Goal: Task Accomplishment & Management: Complete application form

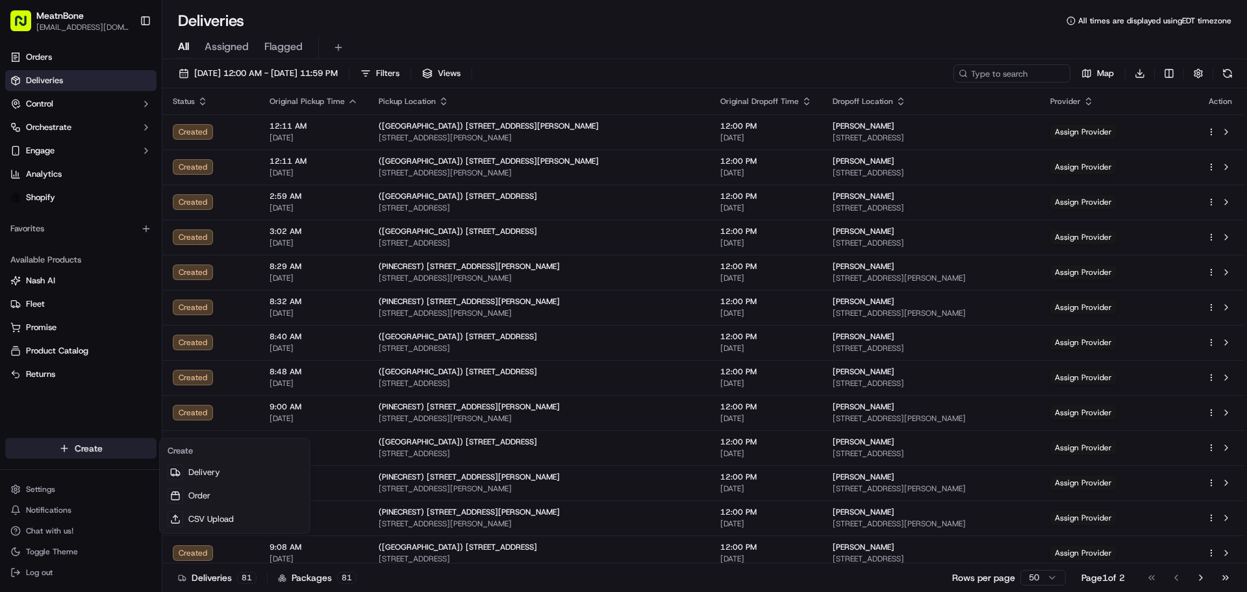
click at [103, 455] on html "MeatnBone mvenzala@meatnbone.com Toggle Sidebar Orders Deliveries Control Orche…" at bounding box center [623, 296] width 1247 height 592
click at [199, 473] on link "Delivery" at bounding box center [234, 472] width 145 height 23
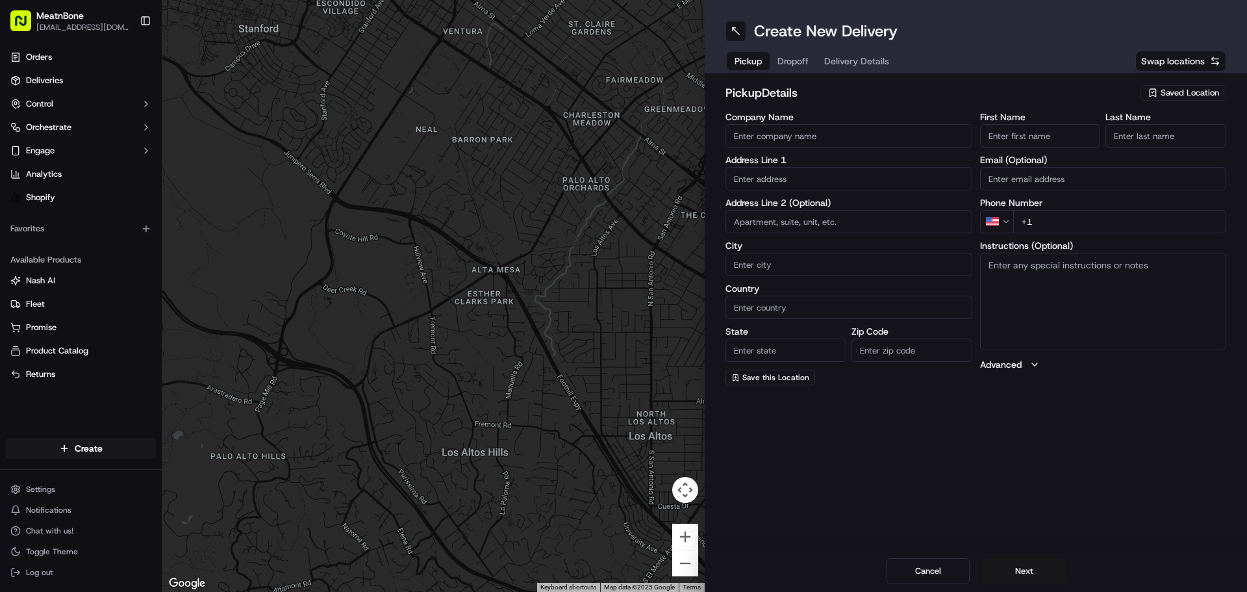
click at [815, 141] on input "Company Name" at bounding box center [849, 135] width 247 height 23
click at [749, 185] on div "Address Line 1" at bounding box center [849, 172] width 247 height 35
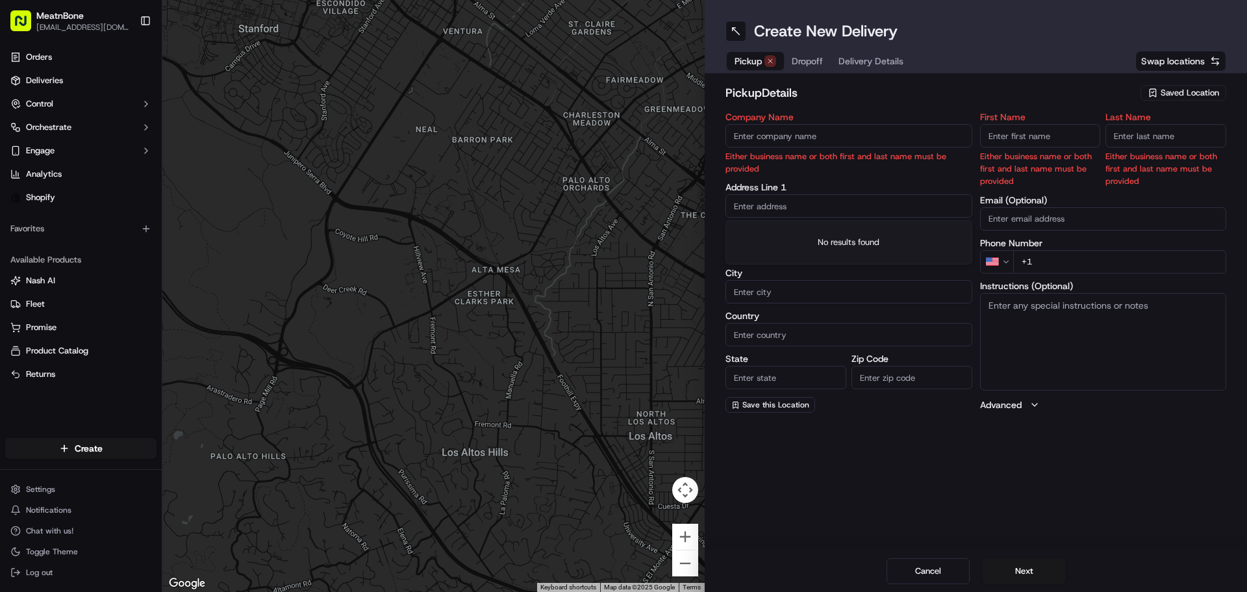
click at [783, 201] on input "text" at bounding box center [849, 205] width 247 height 23
click at [769, 148] on div "Company Name Either business name or both first and last name must be provided" at bounding box center [849, 143] width 247 height 62
click at [814, 190] on label "Address Line 1" at bounding box center [849, 187] width 247 height 9
click at [813, 202] on input "text" at bounding box center [849, 205] width 247 height 23
type input "3451 NW 36th St"
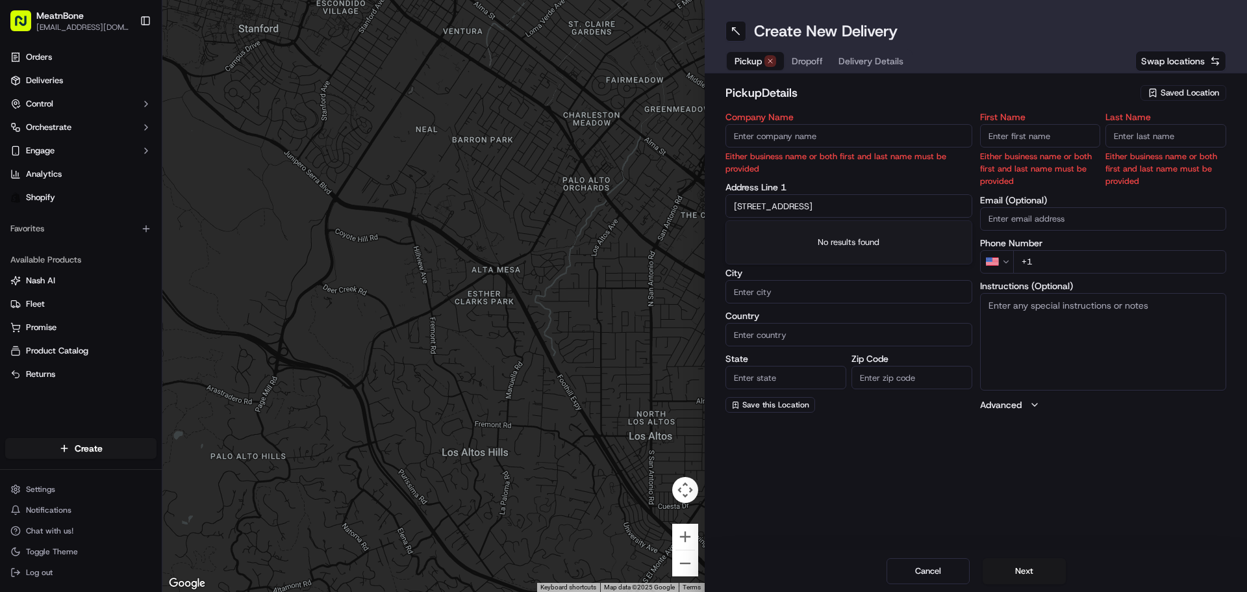
type input "miami"
type input "United States"
type input "florida"
type input "33142"
type input "meat"
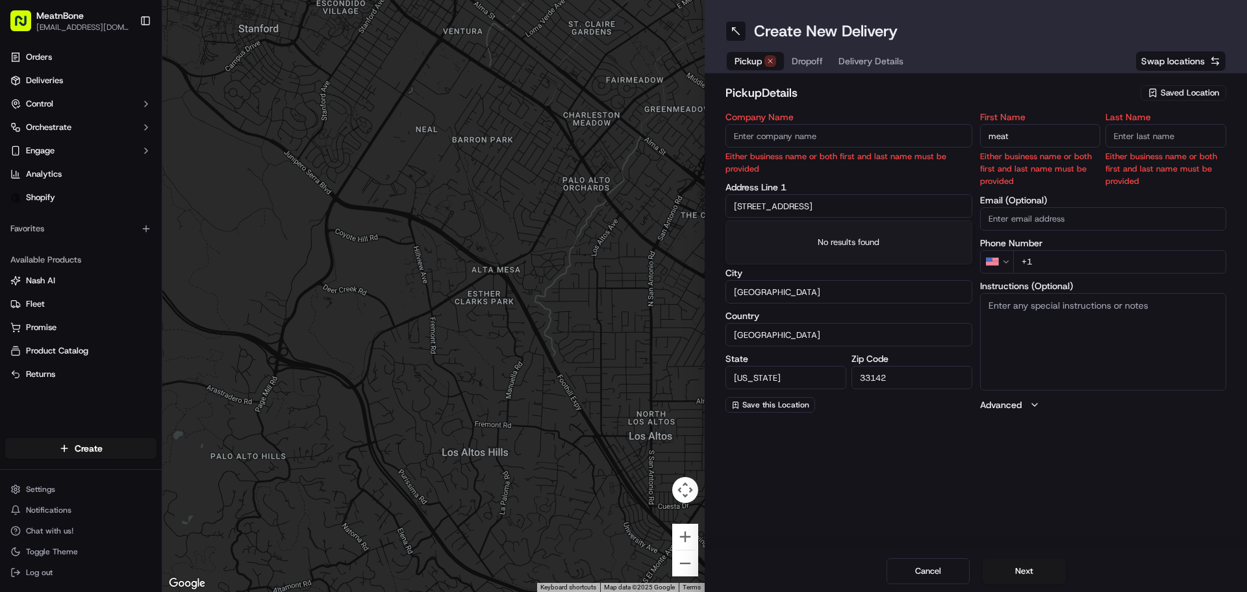
type input "bone"
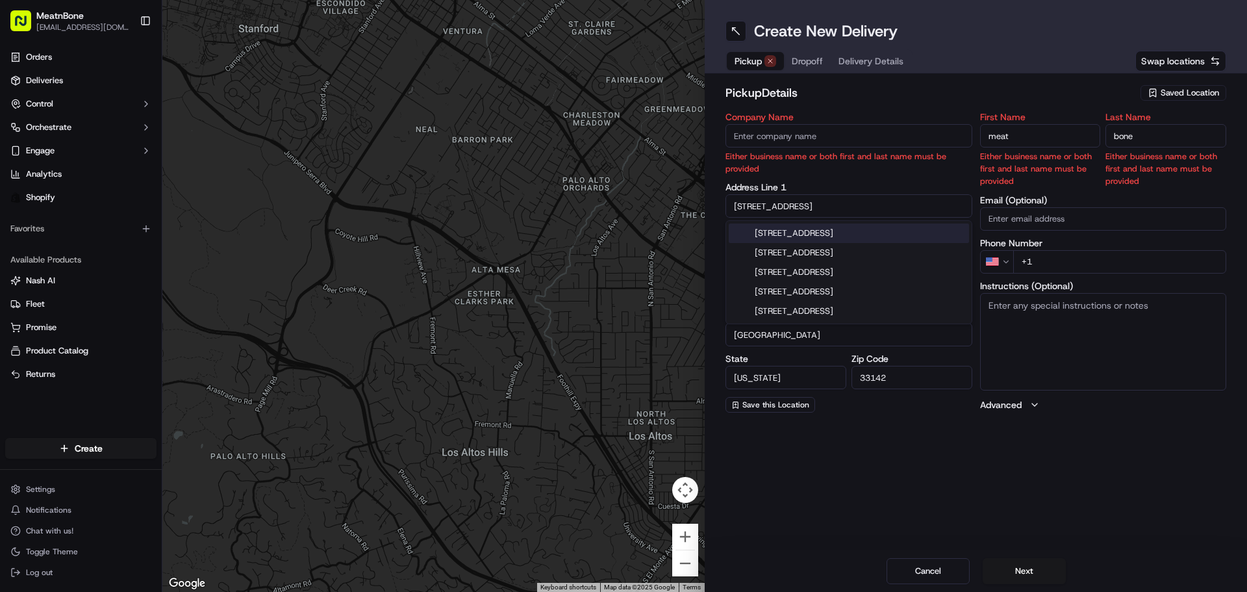
click at [862, 136] on input "Company Name" at bounding box center [849, 135] width 247 height 23
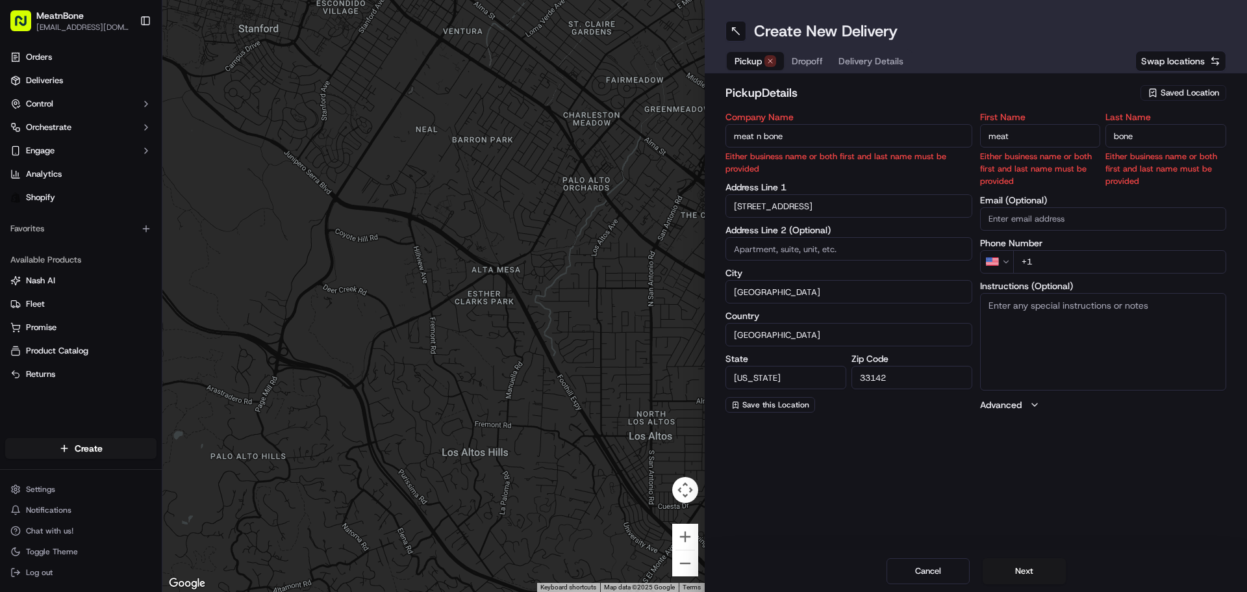
type input "meat n bone"
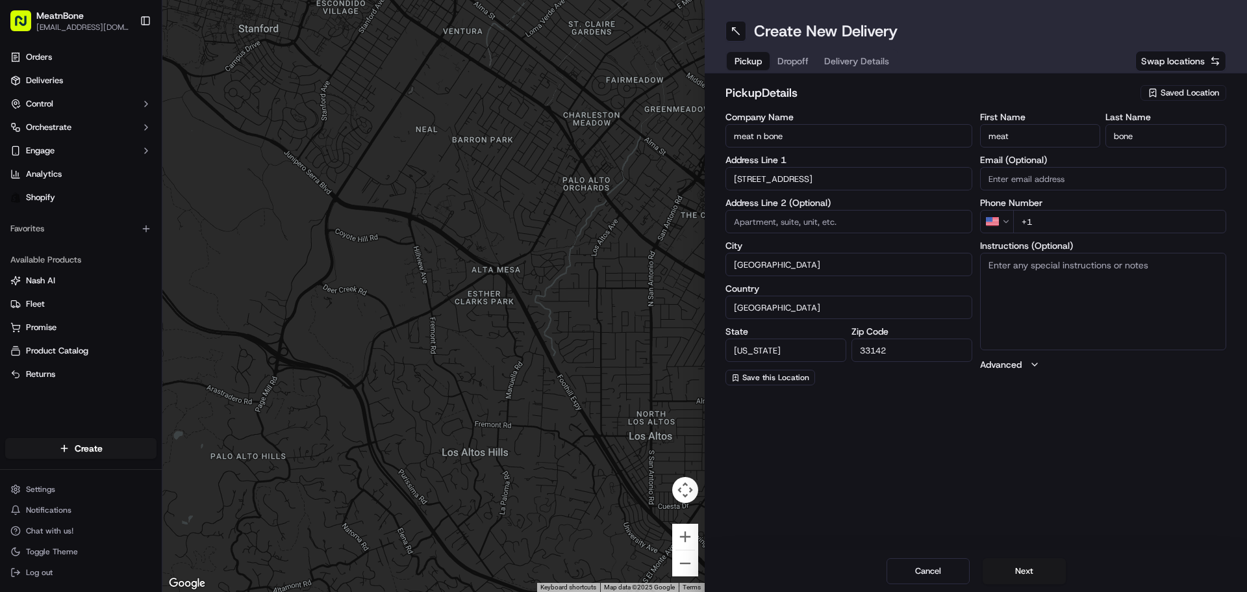
click at [1025, 496] on div "Create New Delivery Pickup Dropoff Delivery Details Swap locations pickup Detai…" at bounding box center [976, 296] width 542 height 592
click at [1056, 229] on input "+1" at bounding box center [1120, 221] width 214 height 23
type input "+1 786 920 1055"
click at [1001, 567] on button "Next" at bounding box center [1024, 571] width 83 height 26
click at [791, 132] on input "Company Name" at bounding box center [849, 135] width 247 height 23
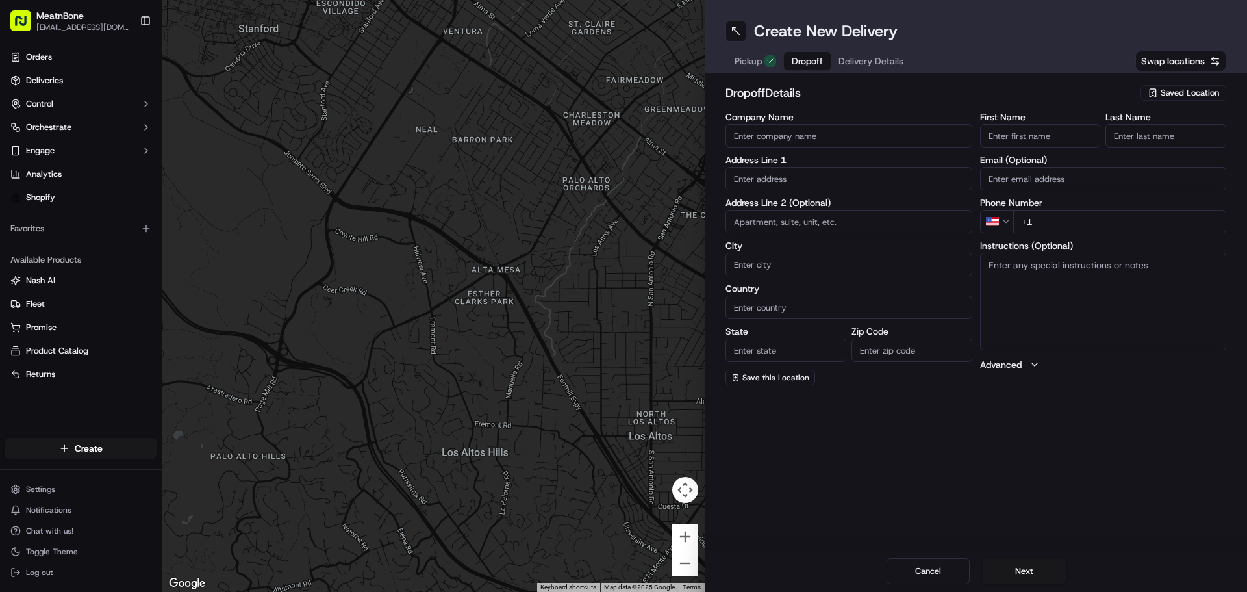
type input "meat n bone"
type input "2229 Coral Way"
type input "Miami"
type input "United States"
type input "FL"
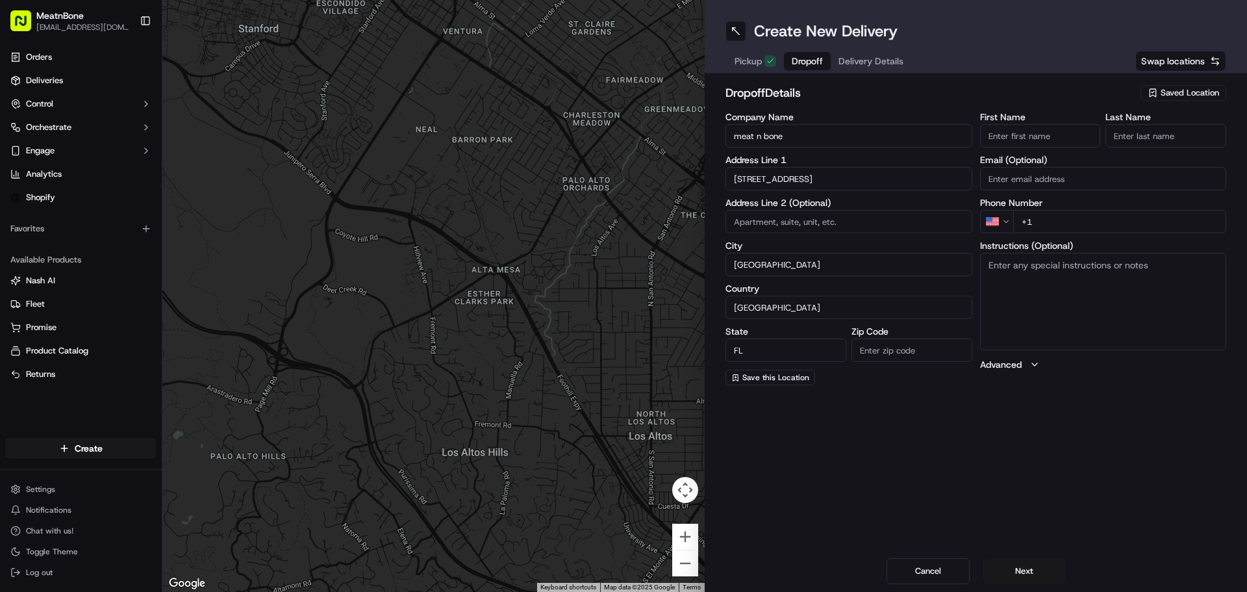
type input "33145"
type input "juan"
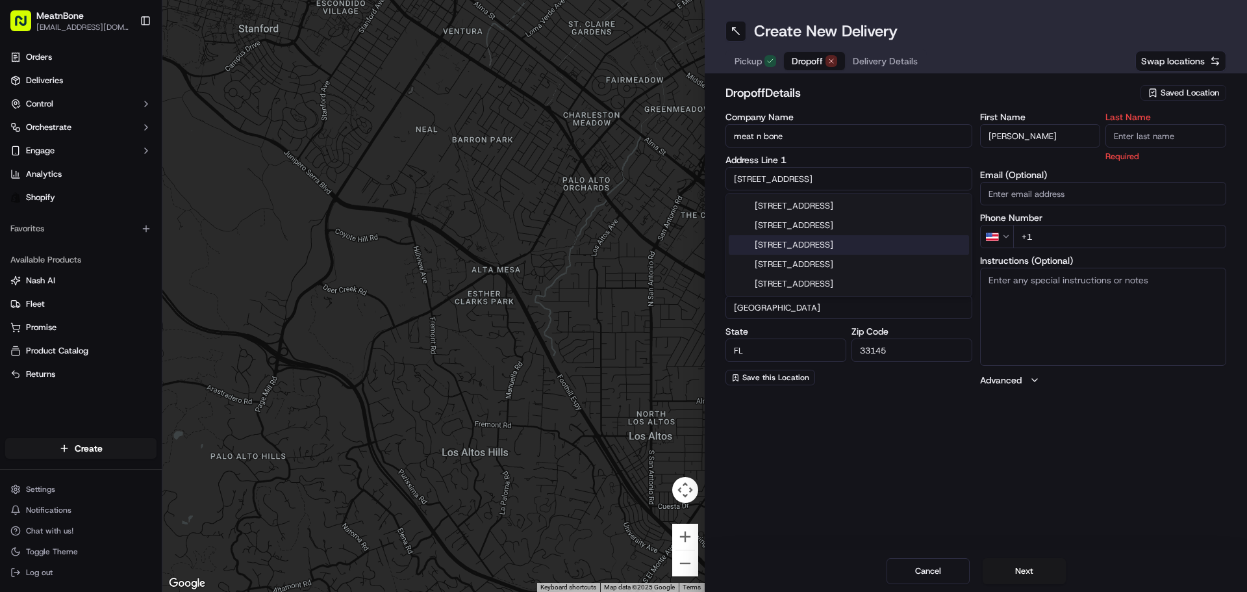
click at [1063, 215] on div "Phone Number US +1" at bounding box center [1103, 230] width 247 height 35
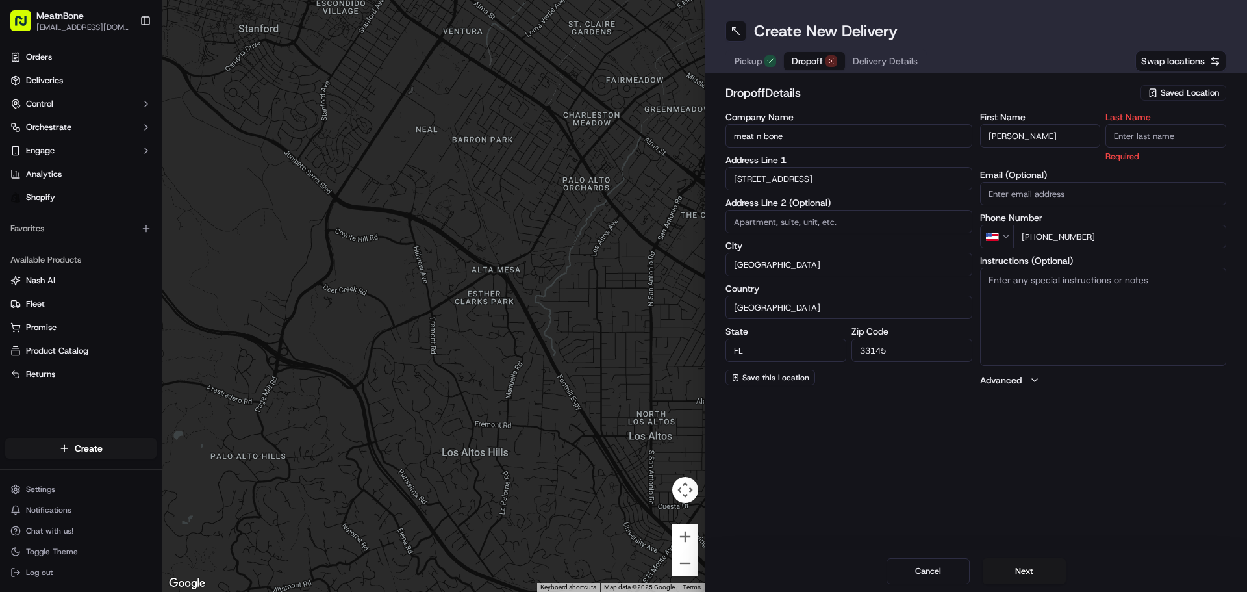
type input "+1 786 218 3001"
click at [1041, 129] on input "juan" at bounding box center [1040, 135] width 121 height 23
type input "[PERSON_NAME]"
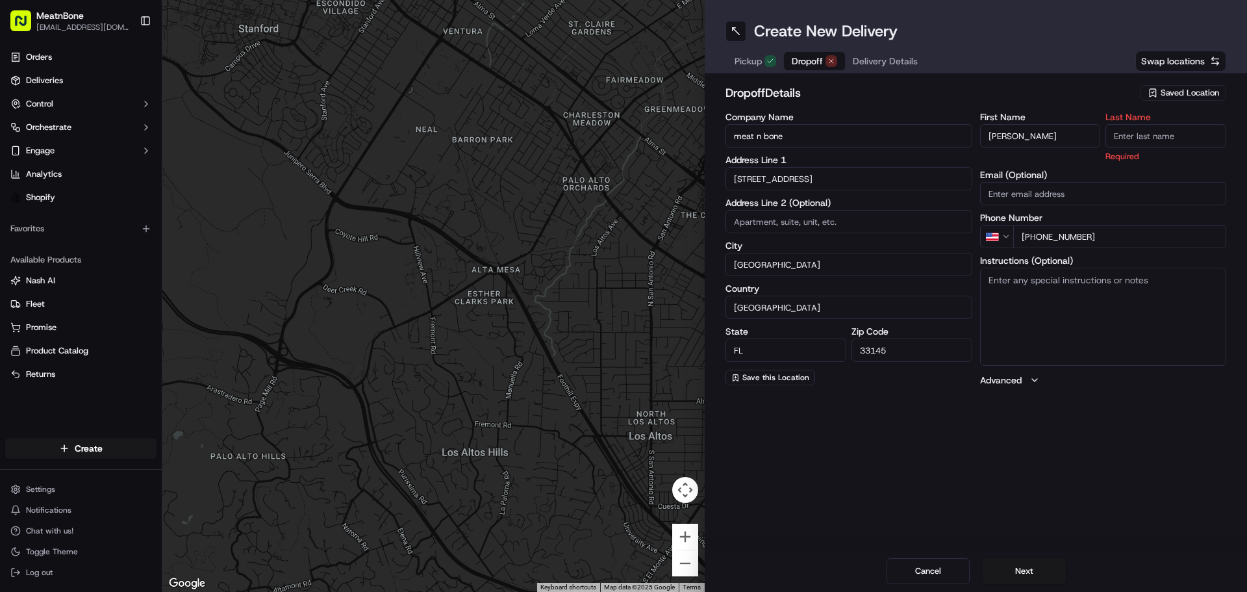
click at [1121, 137] on input "Last Name" at bounding box center [1166, 135] width 121 height 23
type input "[PERSON_NAME]"
click at [1086, 453] on div "Create New Delivery Pickup Dropoff Delivery Details Swap locations dropoff Deta…" at bounding box center [976, 296] width 542 height 592
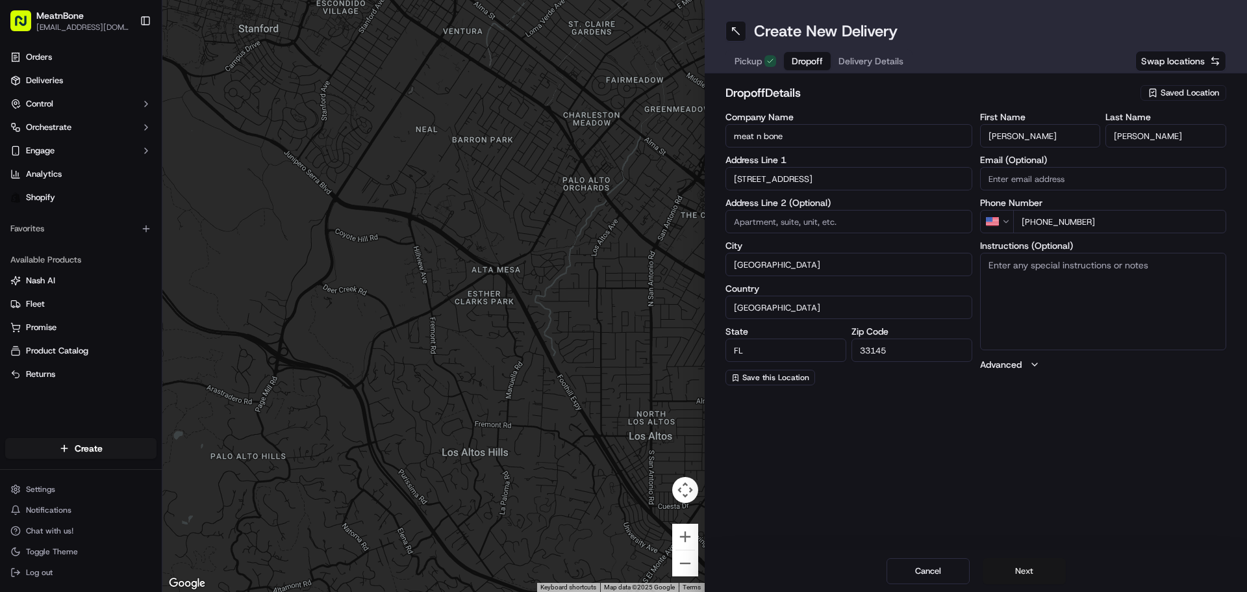
click at [1012, 570] on button "Next" at bounding box center [1024, 571] width 83 height 26
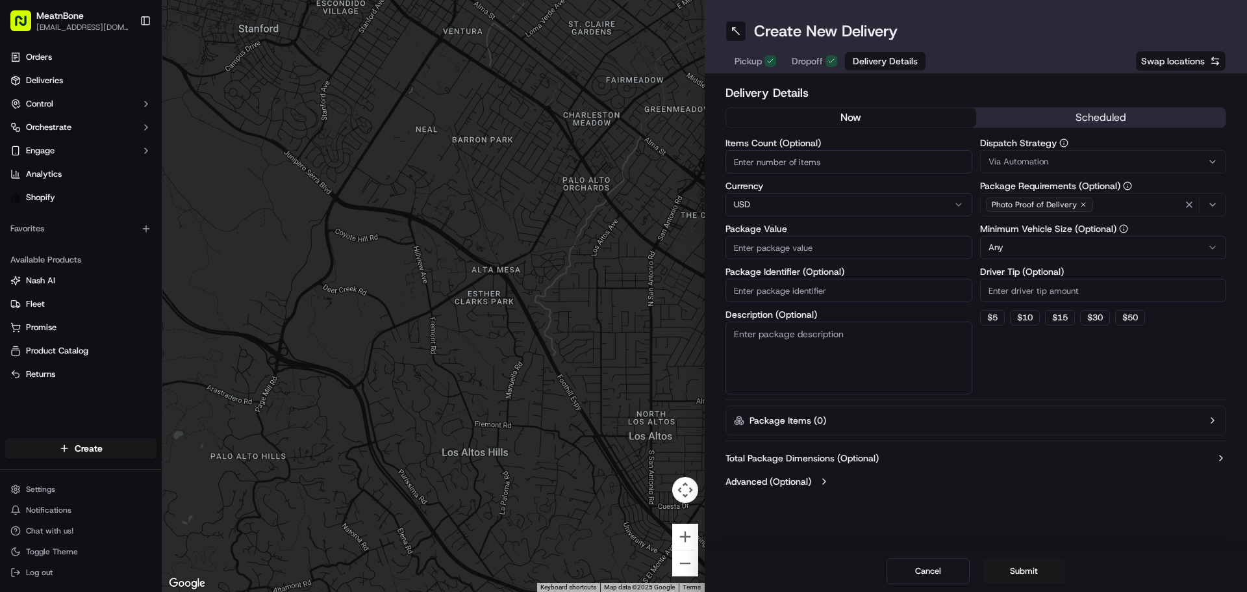
click at [758, 159] on input "Items Count (Optional)" at bounding box center [849, 161] width 247 height 23
type input "2"
type input "1"
click at [831, 248] on input "Package Value" at bounding box center [849, 247] width 247 height 23
type input "100"
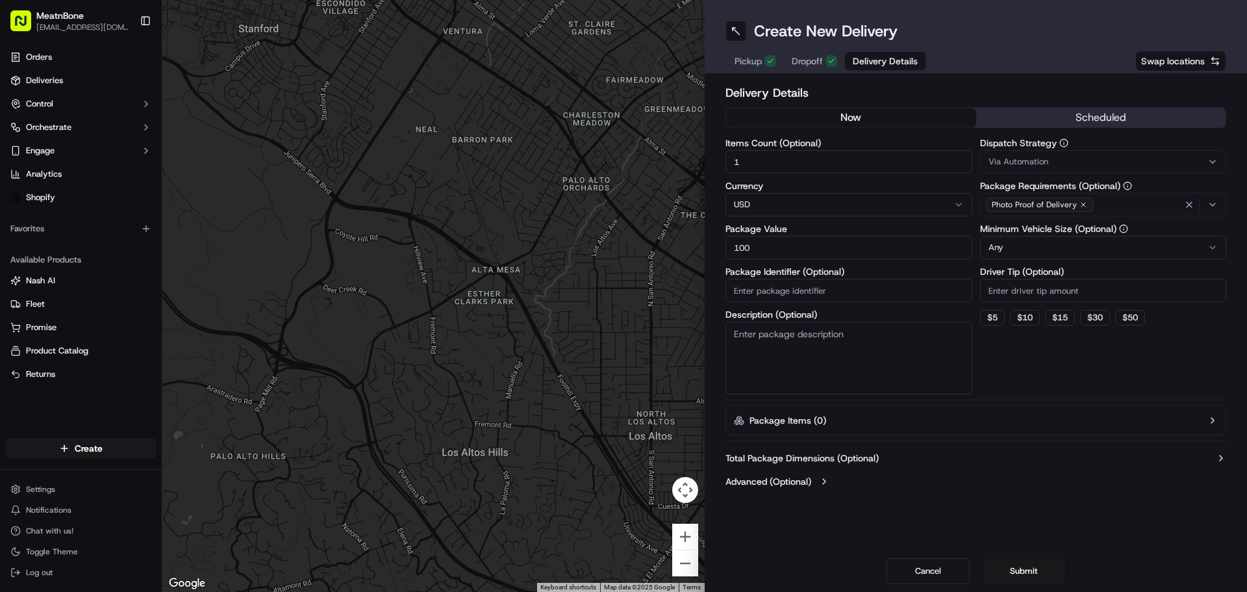
click at [1030, 570] on button "Submit" at bounding box center [1024, 571] width 83 height 26
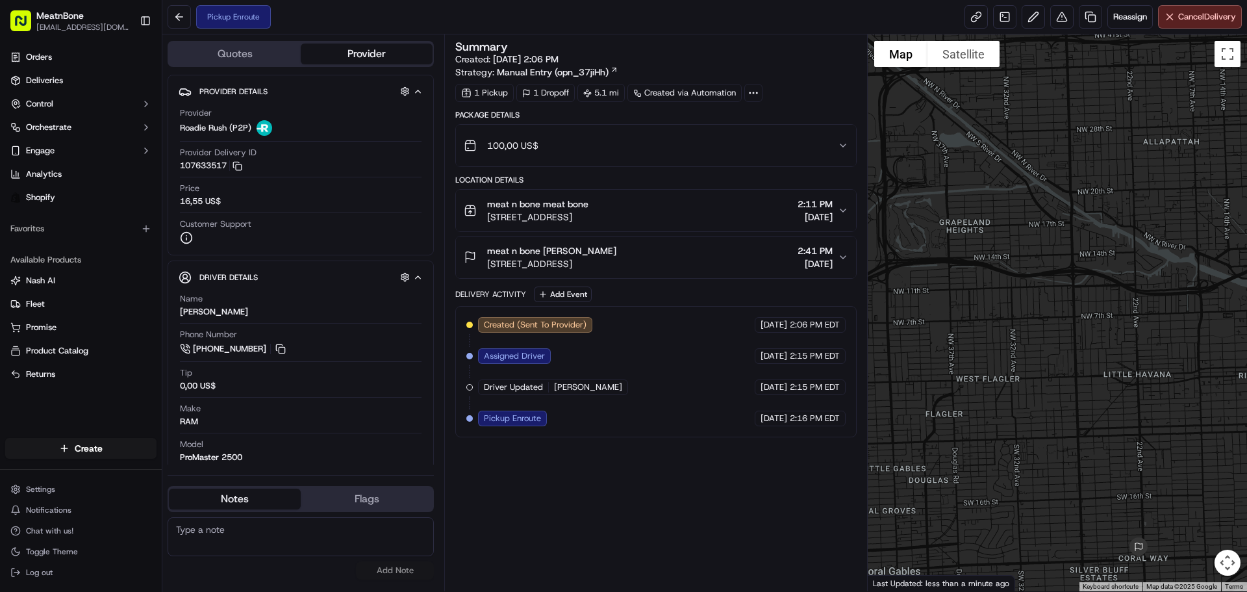
click at [628, 476] on div "Summary Created: [DATE] 2:06 PM Strategy: Manual Entry (opn_37jiHh) 1 Pickup 1 …" at bounding box center [655, 313] width 401 height 544
click at [609, 96] on div "5.1 mi" at bounding box center [601, 93] width 47 height 18
click at [586, 386] on span "[PERSON_NAME]" at bounding box center [588, 387] width 68 height 12
click at [776, 497] on div "Summary Created: [DATE] 2:06 PM Strategy: Manual Entry (opn_37jiHh) 1 Pickup 1 …" at bounding box center [655, 313] width 401 height 544
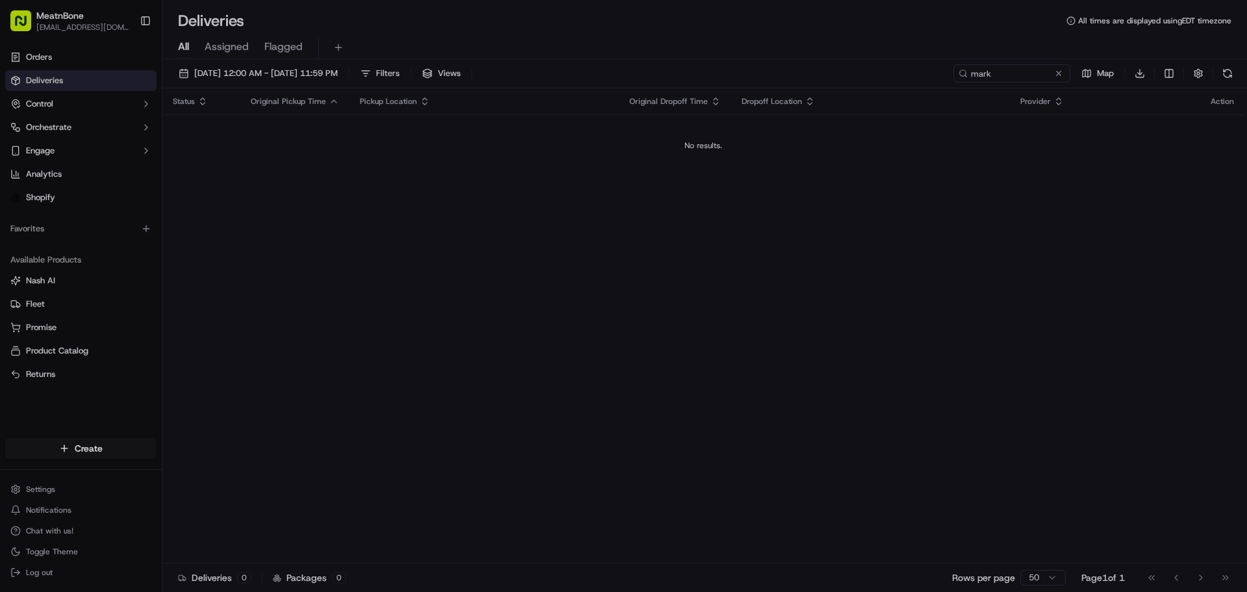
click at [900, 268] on div at bounding box center [623, 296] width 1247 height 592
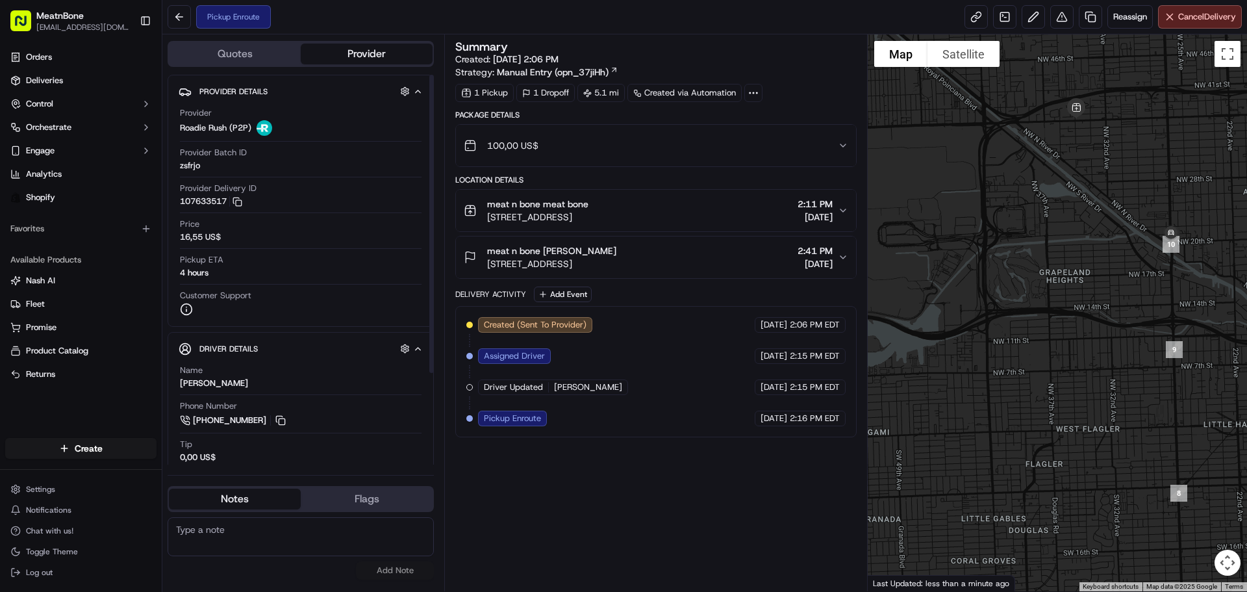
click at [636, 474] on div "Summary Created: [DATE] 2:06 PM Strategy: Manual Entry (opn_37jiHh) 1 Pickup 1 …" at bounding box center [655, 313] width 401 height 544
click at [207, 272] on div "4 hours" at bounding box center [194, 273] width 29 height 12
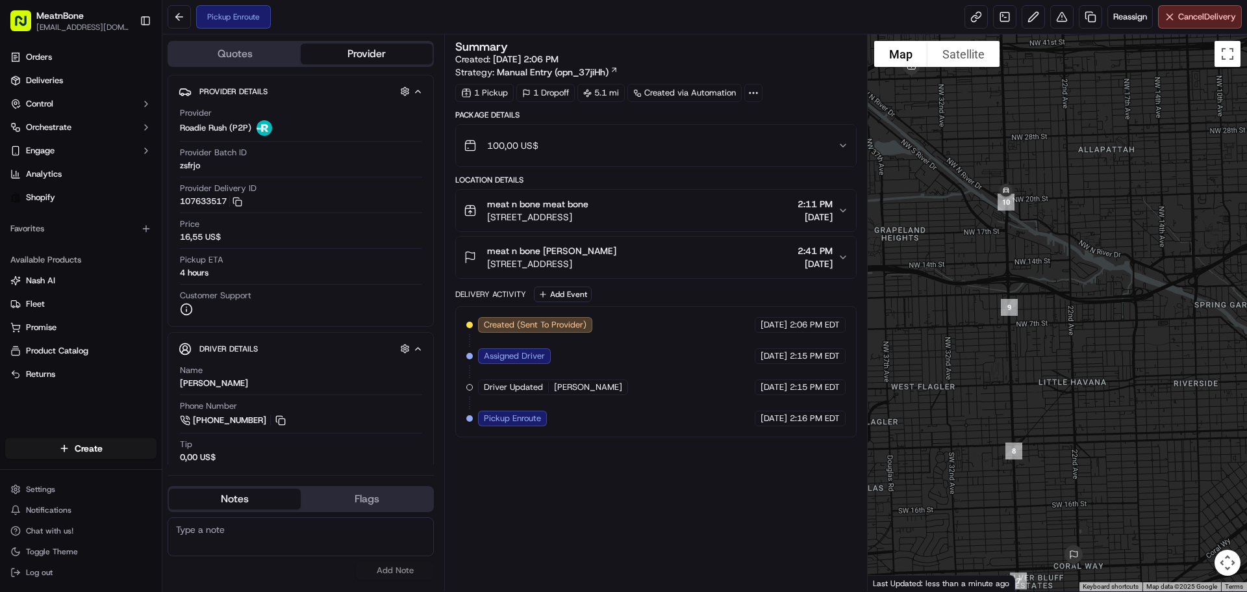
drag, startPoint x: 1056, startPoint y: 338, endPoint x: 884, endPoint y: 294, distance: 178.4
click at [884, 295] on div at bounding box center [1058, 312] width 380 height 557
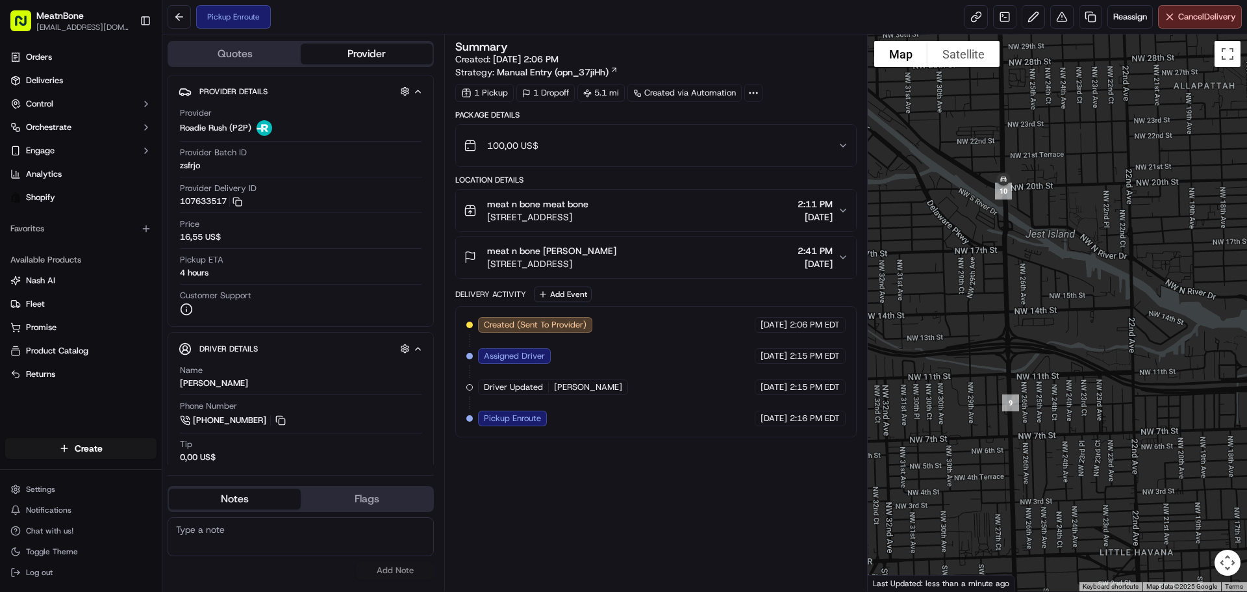
drag, startPoint x: 965, startPoint y: 197, endPoint x: 962, endPoint y: 279, distance: 81.9
click at [962, 279] on div at bounding box center [1058, 312] width 380 height 557
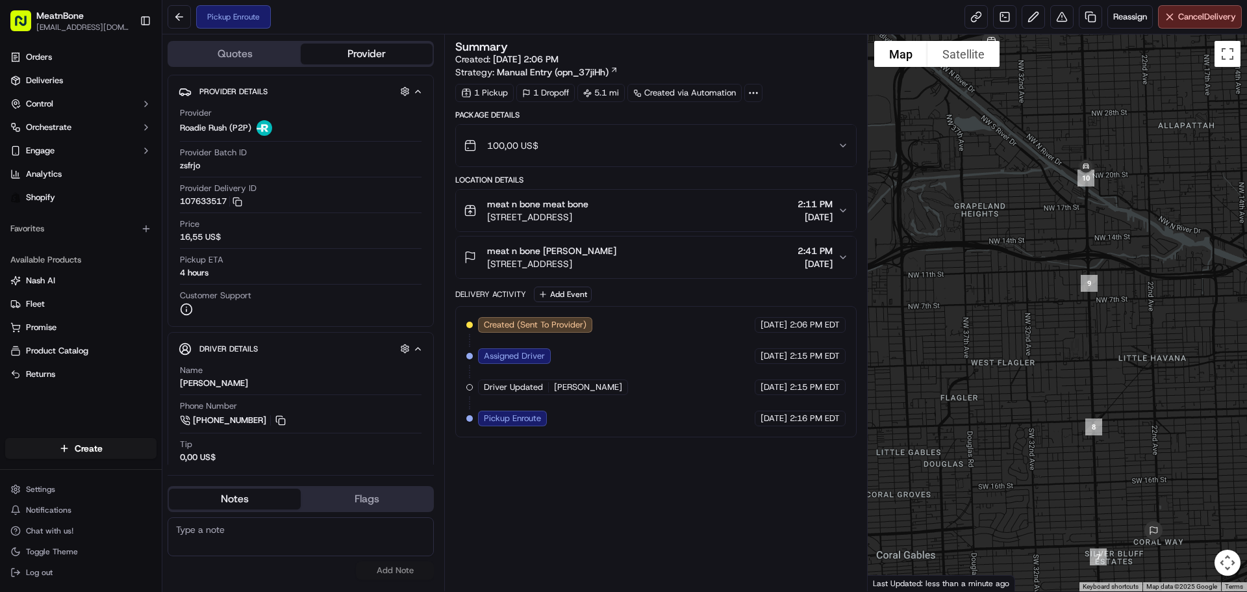
drag, startPoint x: 1000, startPoint y: 468, endPoint x: 1061, endPoint y: 347, distance: 135.4
click at [1060, 351] on div at bounding box center [1058, 312] width 380 height 557
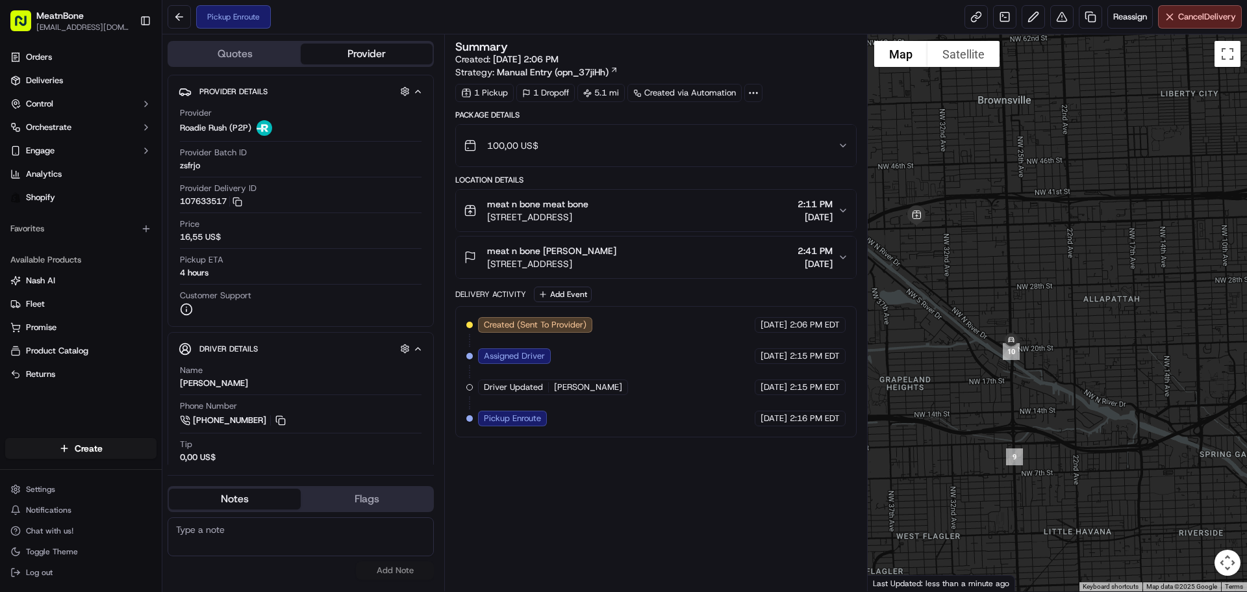
drag, startPoint x: 967, startPoint y: 240, endPoint x: 1067, endPoint y: 263, distance: 103.4
click at [1067, 263] on div at bounding box center [1058, 312] width 380 height 557
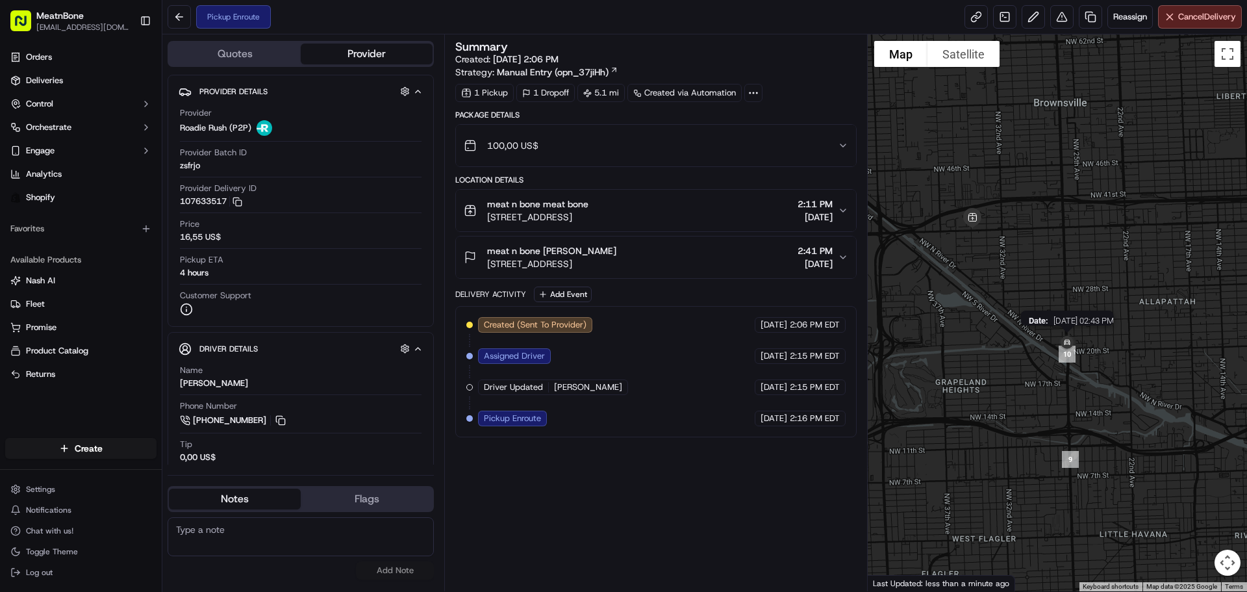
click at [1067, 340] on img at bounding box center [1067, 342] width 31 height 31
click at [1067, 343] on img at bounding box center [1067, 342] width 31 height 31
click at [1067, 342] on img at bounding box center [1067, 342] width 31 height 31
